Goal: Task Accomplishment & Management: Use online tool/utility

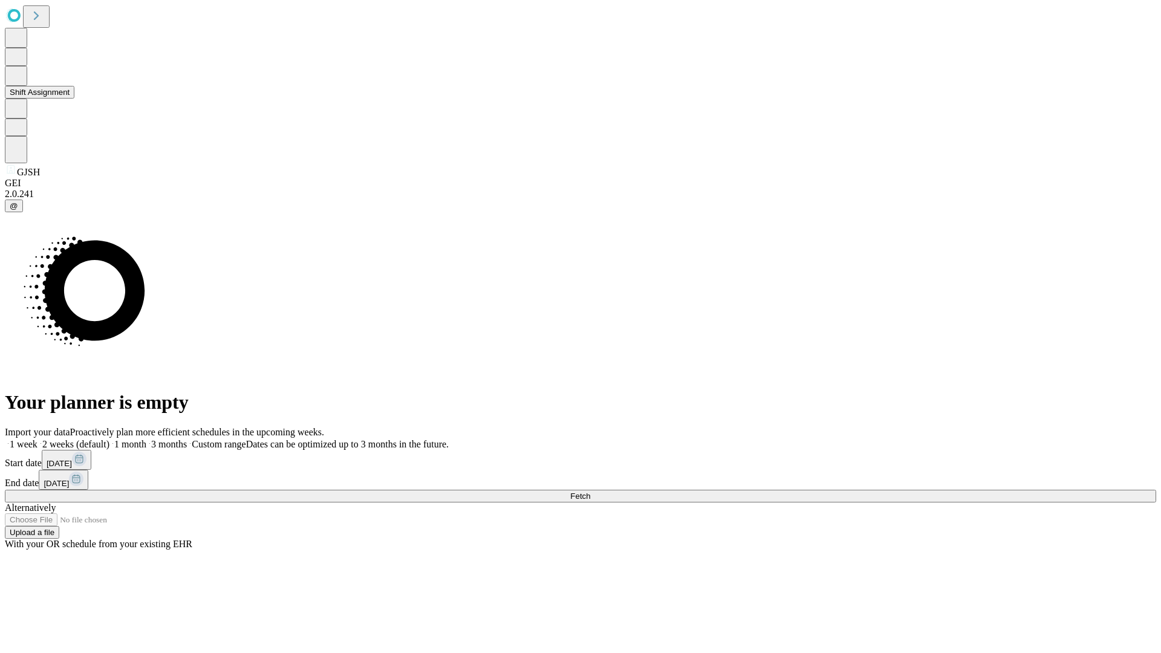
click at [74, 99] on button "Shift Assignment" at bounding box center [40, 92] width 70 height 13
